Goal: Information Seeking & Learning: Learn about a topic

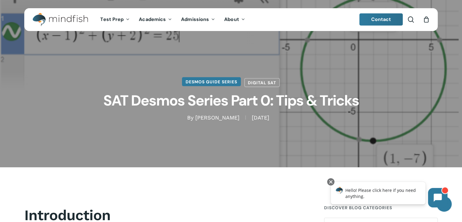
click at [205, 80] on link "Desmos Guide Series" at bounding box center [211, 81] width 59 height 9
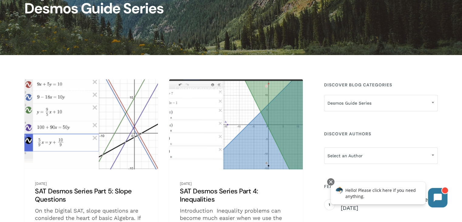
scroll to position [76, 0]
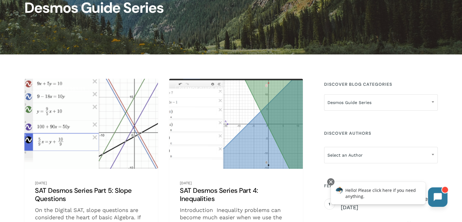
click at [430, 203] on button at bounding box center [437, 196] width 19 height 19
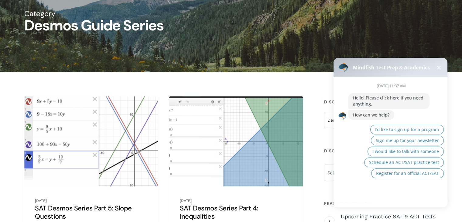
scroll to position [43, 0]
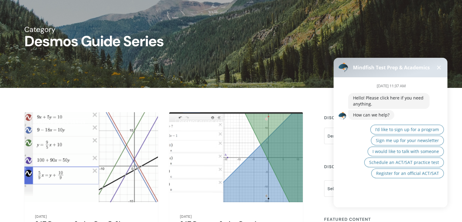
click at [436, 70] on button at bounding box center [438, 67] width 7 height 7
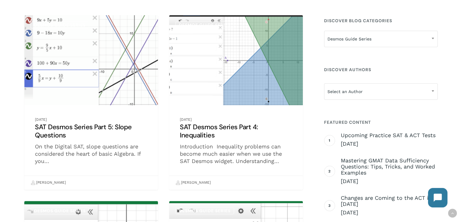
scroll to position [140, 0]
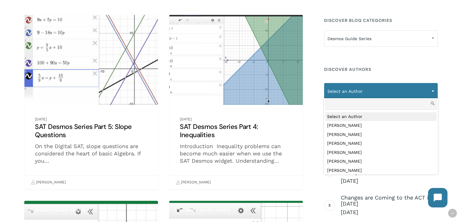
click at [432, 92] on span at bounding box center [432, 90] width 9 height 15
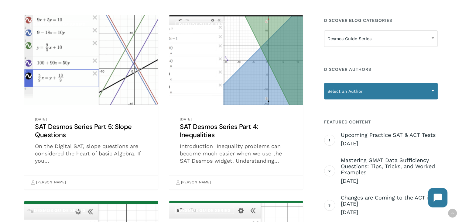
click at [432, 92] on span at bounding box center [432, 90] width 9 height 15
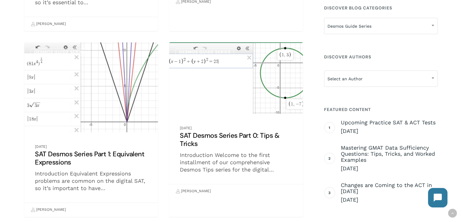
scroll to position [495, 0]
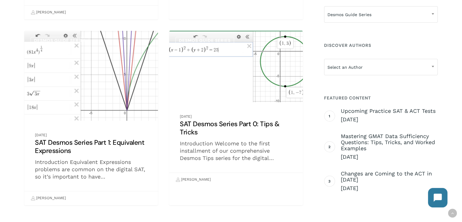
click at [220, 89] on link "SAT Desmos Series Part 0: Tips & Tricks" at bounding box center [236, 109] width 134 height 156
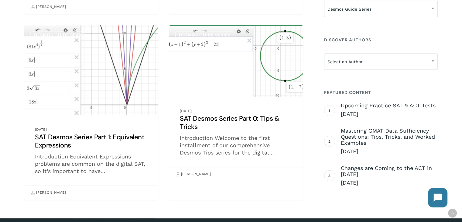
scroll to position [504, 0]
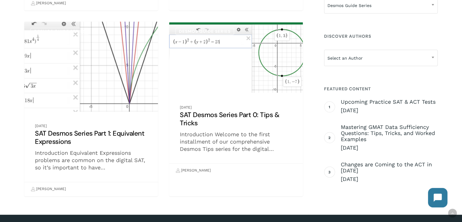
click at [117, 138] on link "SAT Desmos Series Part 1: Equivalent Expressions" at bounding box center [91, 109] width 134 height 174
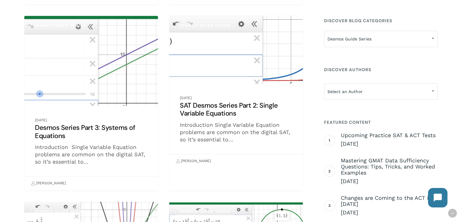
scroll to position [323, 0]
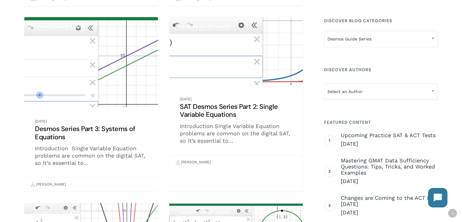
click at [242, 114] on link "SAT Desmos Series Part 2: Single Variable Equations" at bounding box center [236, 93] width 134 height 152
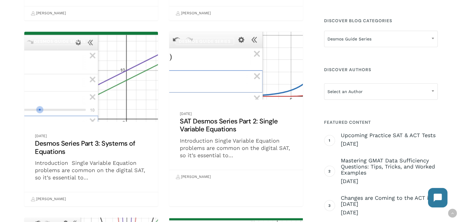
scroll to position [308, 0]
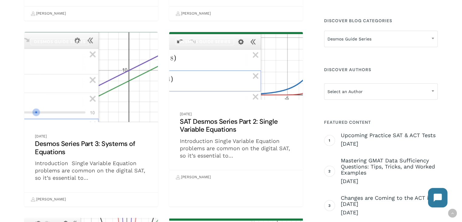
click at [108, 105] on link "Desmos Series Part 3: Systems of Equations" at bounding box center [91, 119] width 134 height 174
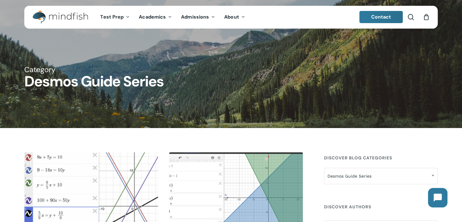
scroll to position [0, 0]
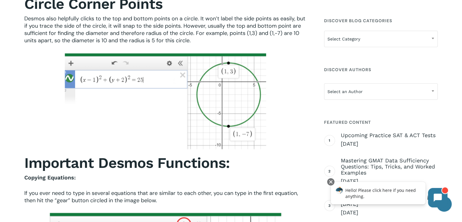
scroll to position [907, 0]
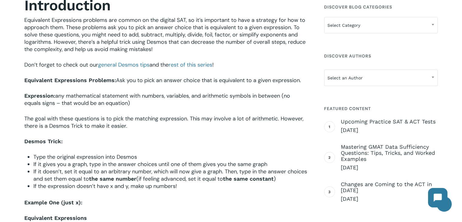
scroll to position [210, 0]
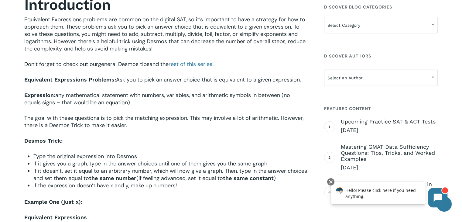
click at [128, 63] on link "general Desmos tips" at bounding box center [123, 63] width 51 height 7
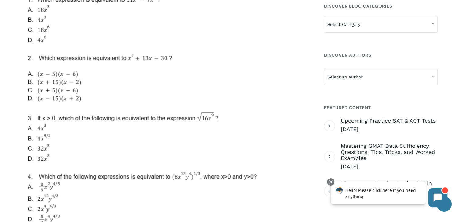
scroll to position [2397, 0]
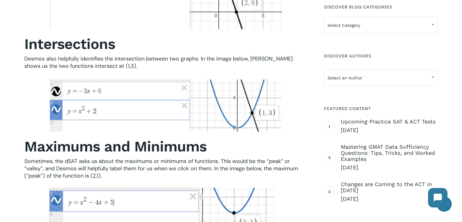
scroll to position [675, 0]
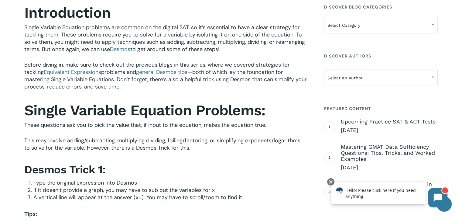
scroll to position [203, 0]
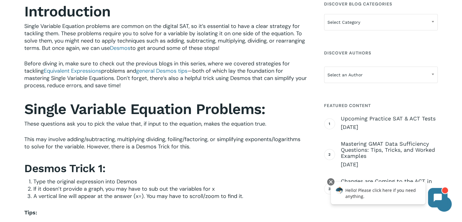
click at [292, 170] on h3 "Desmos Trick 1:" at bounding box center [165, 168] width 283 height 14
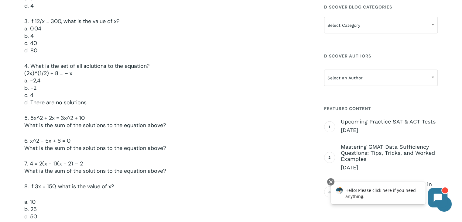
scroll to position [1263, 0]
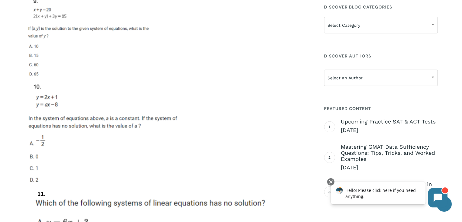
scroll to position [2486, 0]
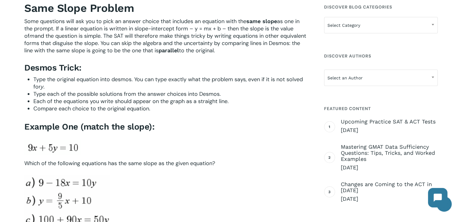
scroll to position [270, 0]
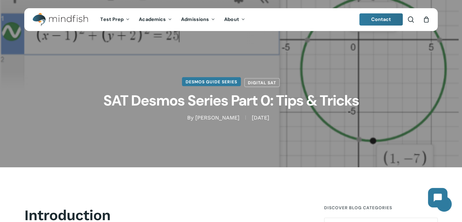
click at [228, 85] on link "Desmos Guide Series" at bounding box center [211, 81] width 59 height 9
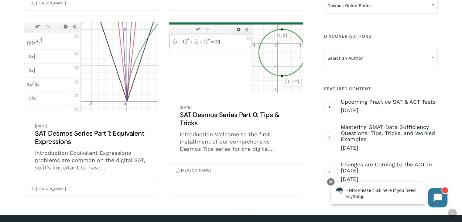
scroll to position [503, 0]
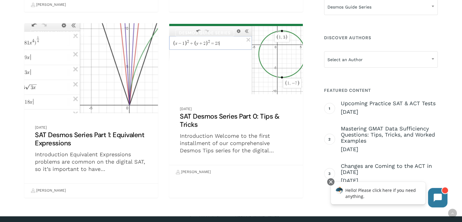
click at [71, 57] on link "SAT Desmos Series Part 1: Equivalent Expressions" at bounding box center [91, 110] width 134 height 174
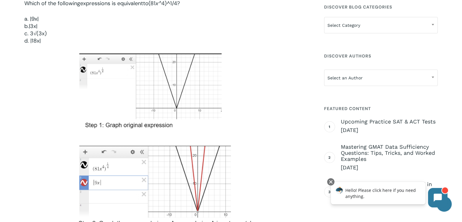
scroll to position [440, 0]
